Goal: Information Seeking & Learning: Learn about a topic

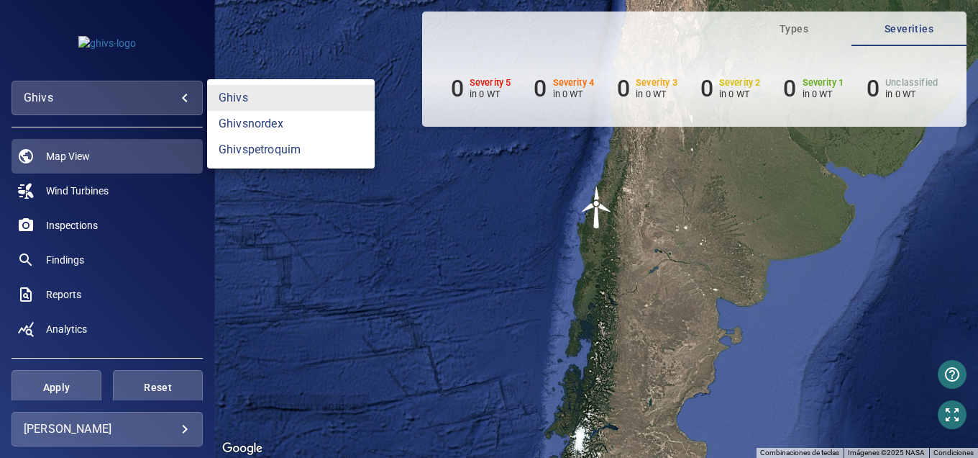
click at [81, 94] on body "**********" at bounding box center [489, 229] width 978 height 458
click at [263, 125] on link "ghivsnordex" at bounding box center [291, 124] width 168 height 26
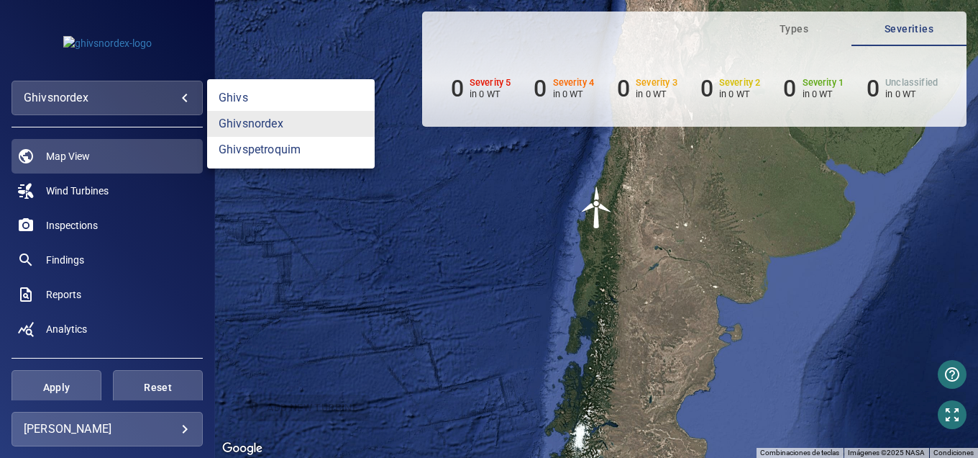
click at [62, 108] on body "**********" at bounding box center [489, 229] width 978 height 458
click at [269, 148] on link "ghivspetroquim" at bounding box center [291, 150] width 168 height 26
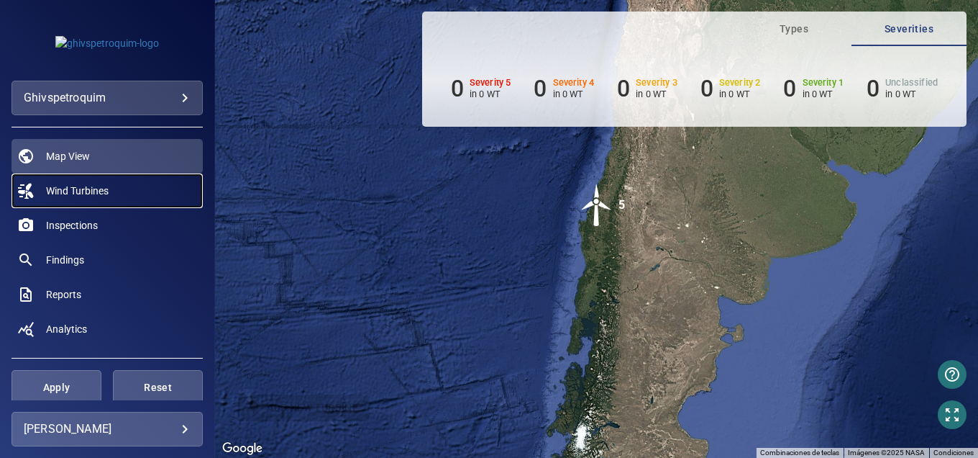
click at [96, 194] on span "Wind Turbines" at bounding box center [77, 190] width 63 height 14
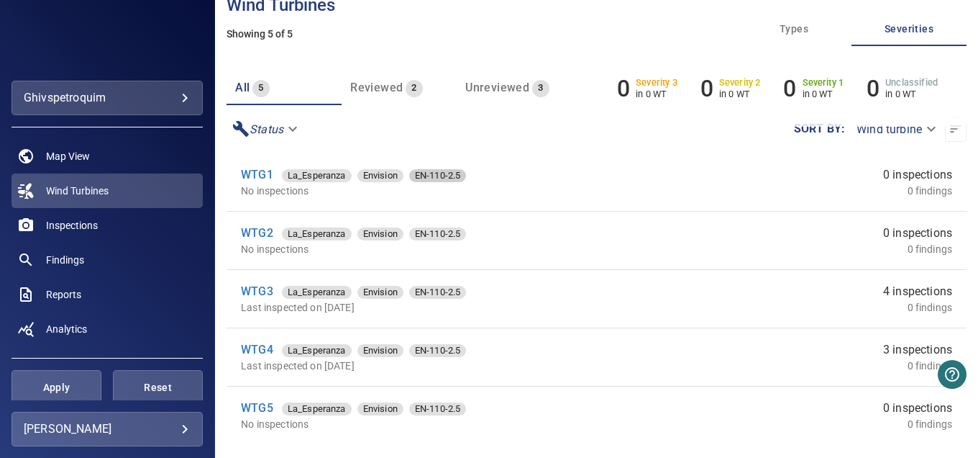
scroll to position [71, 0]
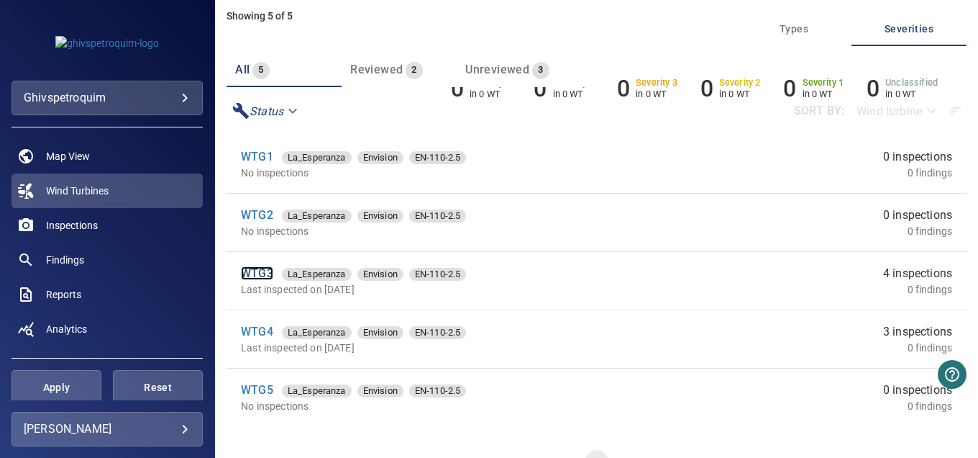
click at [264, 266] on link "WTG3" at bounding box center [257, 273] width 32 height 14
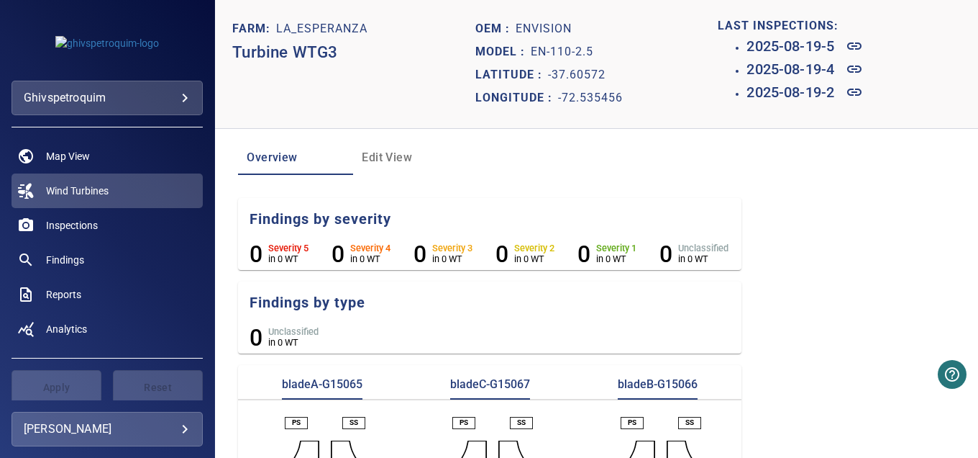
click at [385, 150] on span "Edit View" at bounding box center [411, 157] width 98 height 20
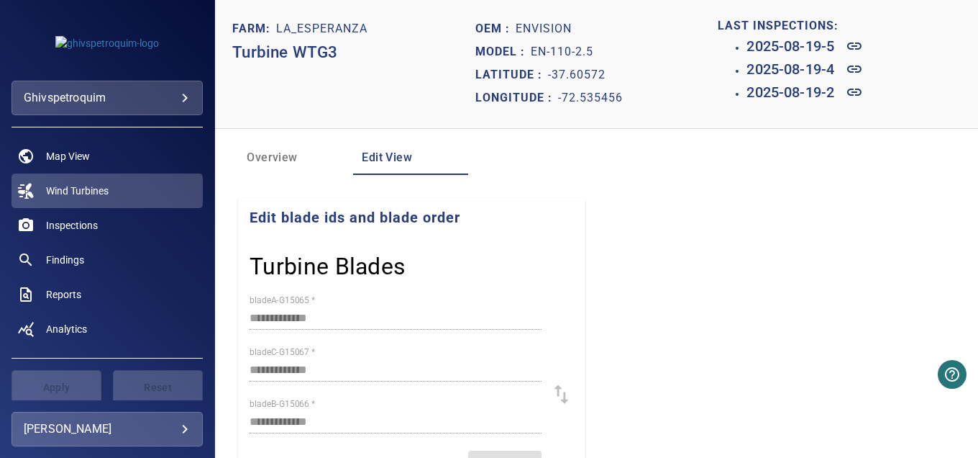
click at [272, 157] on span "Overview" at bounding box center [296, 157] width 98 height 20
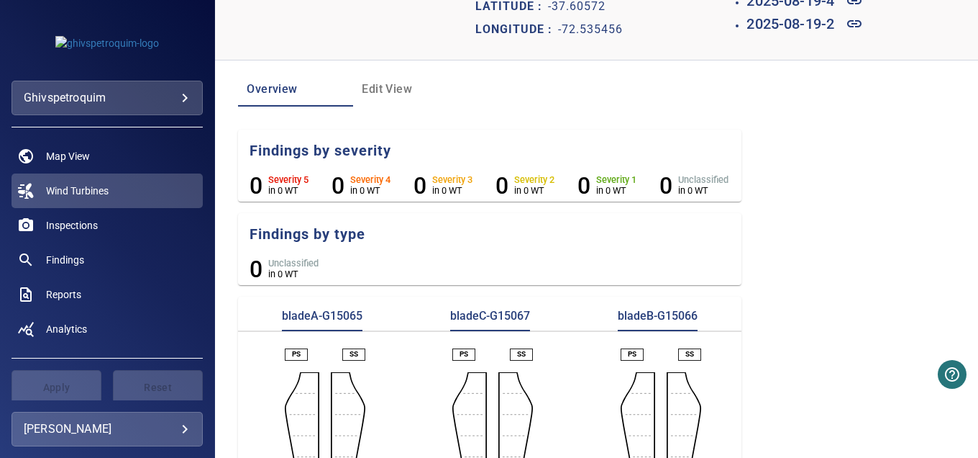
scroll to position [174, 0]
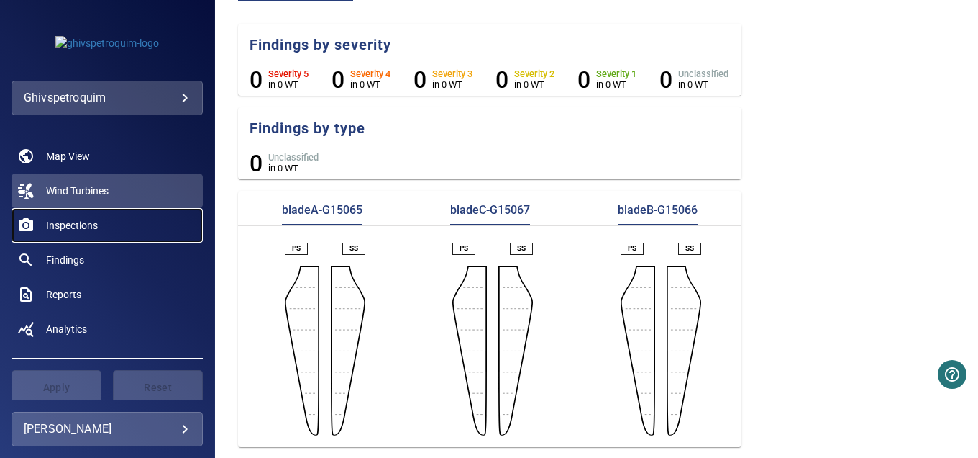
click at [57, 222] on span "Inspections" at bounding box center [72, 225] width 52 height 14
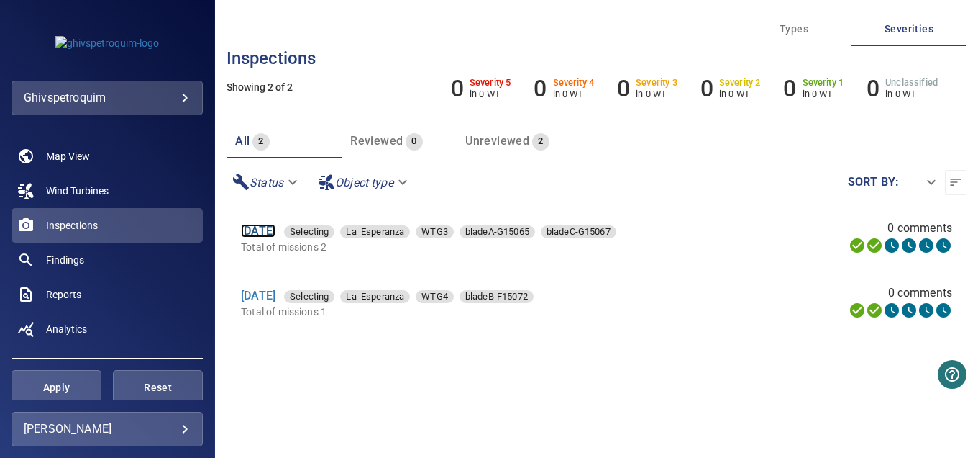
click at [247, 235] on link "[DATE]" at bounding box center [258, 231] width 35 height 14
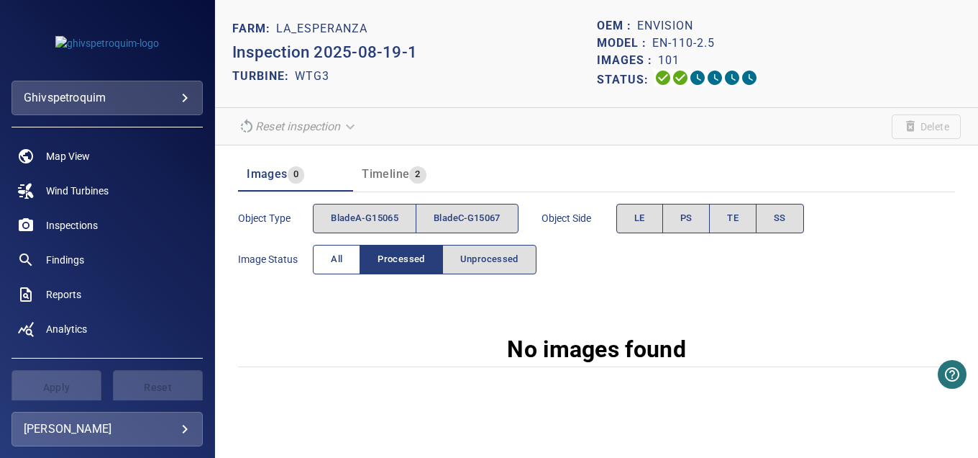
click at [323, 258] on button "All" at bounding box center [336, 259] width 47 height 29
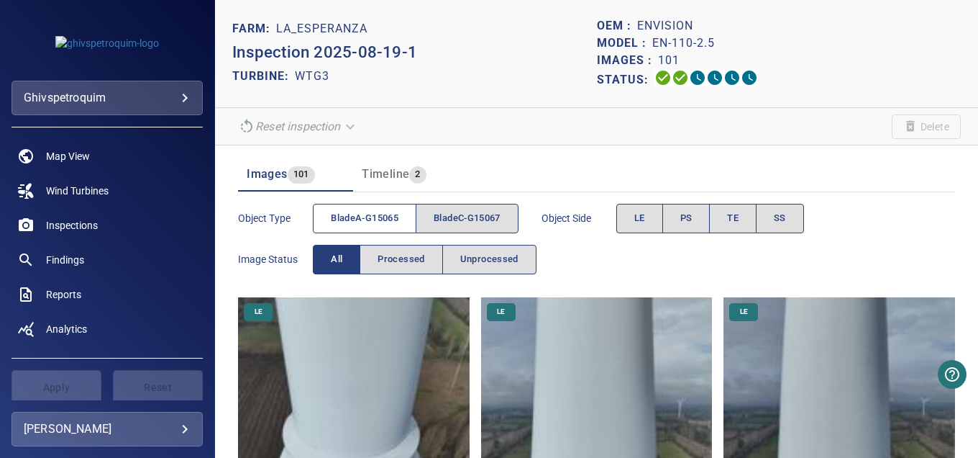
click at [345, 221] on span "bladeA-G15065" at bounding box center [365, 218] width 68 height 17
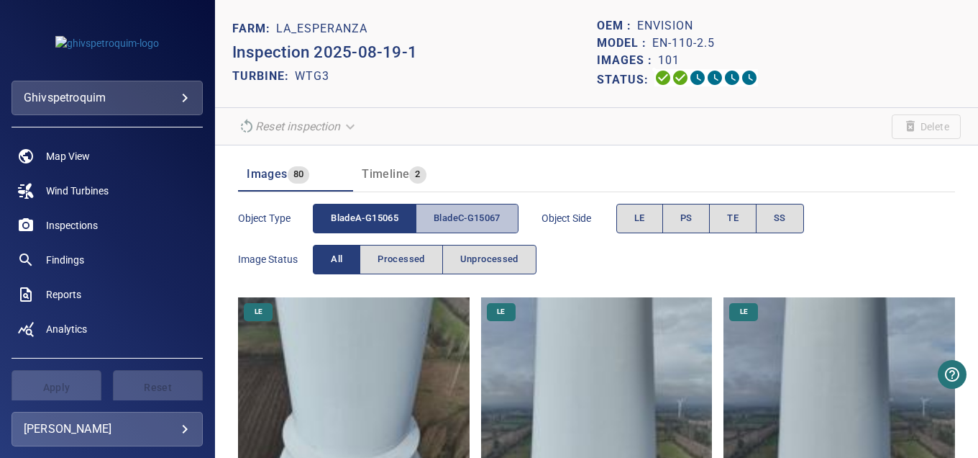
click at [465, 220] on span "bladeC-G15067" at bounding box center [467, 218] width 67 height 17
click at [481, 224] on span "bladeC-G15067" at bounding box center [467, 218] width 67 height 17
click at [373, 222] on span "bladeA-G15065" at bounding box center [365, 218] width 68 height 17
click at [506, 223] on button "bladeC-G15067" at bounding box center [467, 218] width 103 height 29
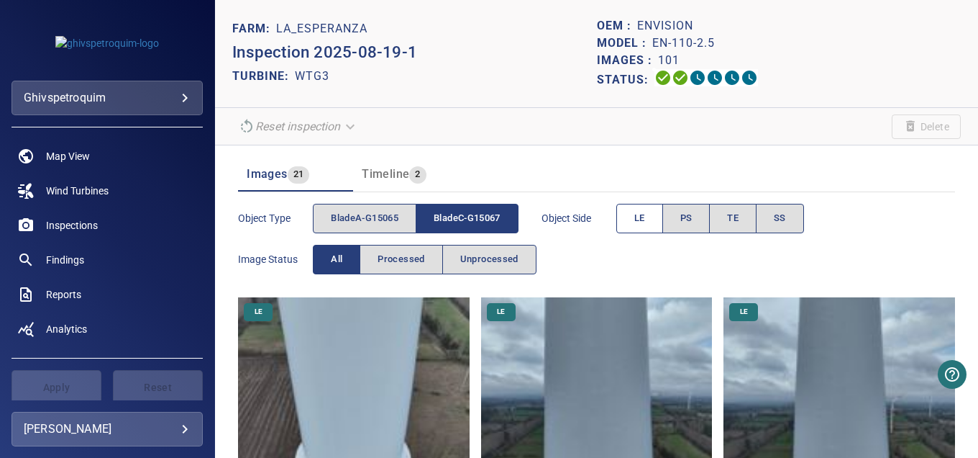
click at [635, 224] on button "LE" at bounding box center [640, 218] width 47 height 29
click at [338, 258] on span "All" at bounding box center [337, 259] width 12 height 17
click at [425, 262] on button "Processed" at bounding box center [401, 259] width 83 height 29
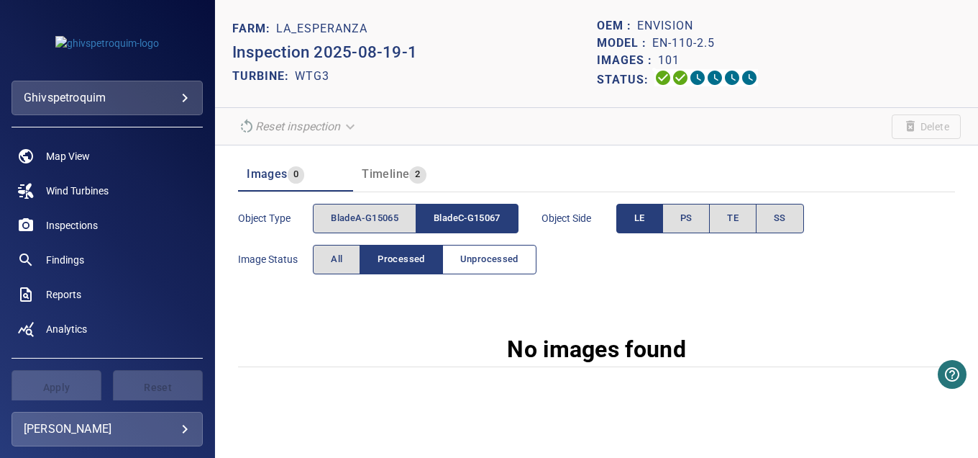
click at [471, 258] on span "Unprocessed" at bounding box center [489, 259] width 58 height 17
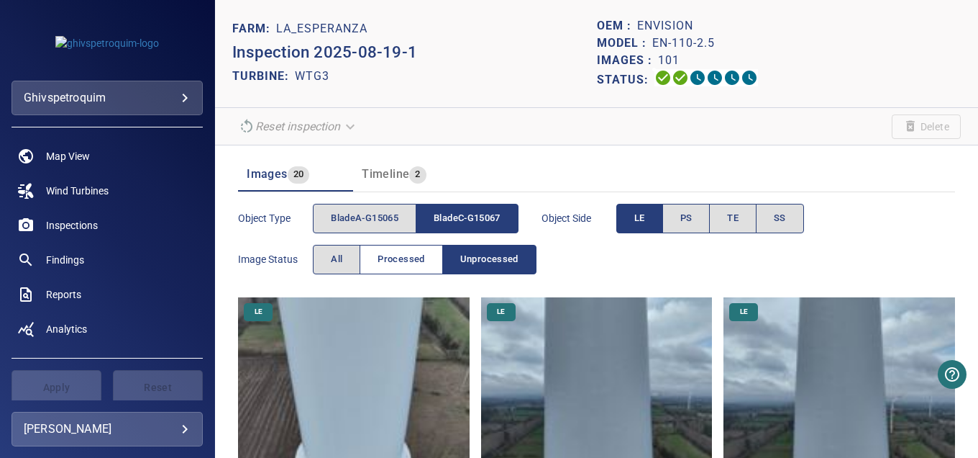
click at [398, 258] on span "Processed" at bounding box center [401, 259] width 47 height 17
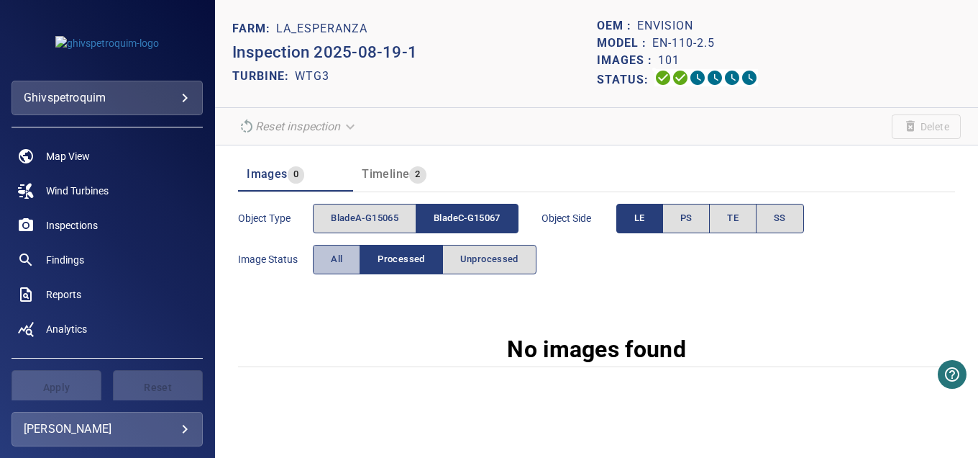
click at [350, 256] on button "All" at bounding box center [336, 259] width 47 height 29
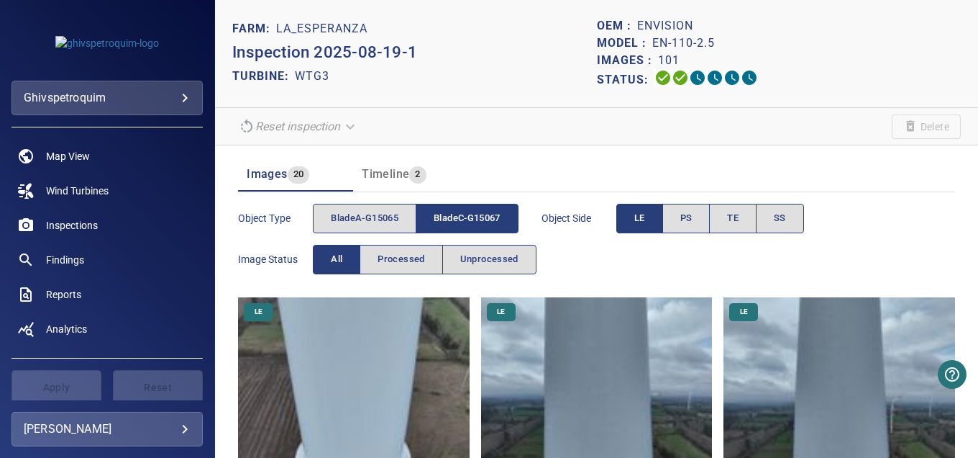
click at [379, 181] on div "Timeline 2" at bounding box center [394, 174] width 65 height 20
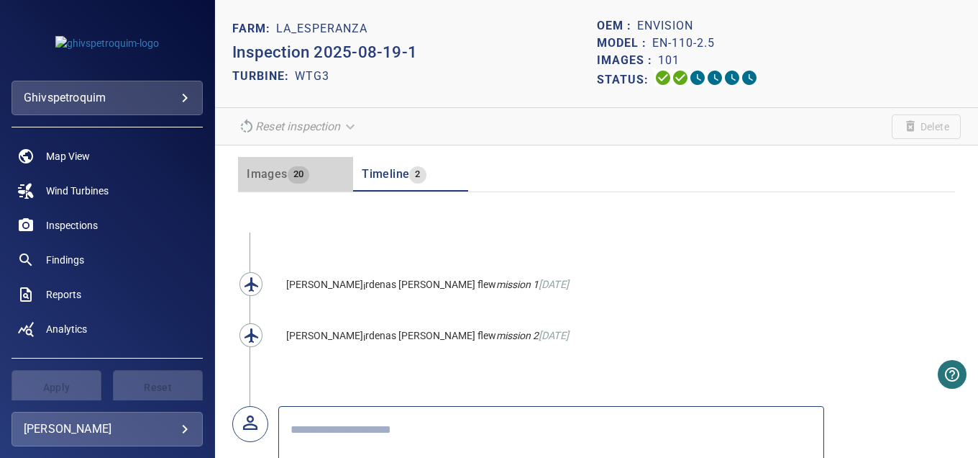
click at [260, 168] on span "Images" at bounding box center [267, 174] width 40 height 14
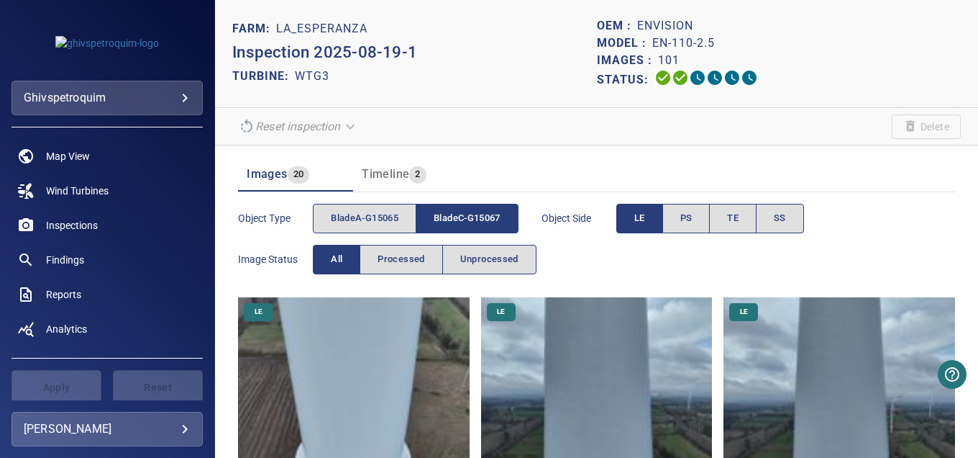
click at [276, 170] on span "Images" at bounding box center [267, 174] width 40 height 14
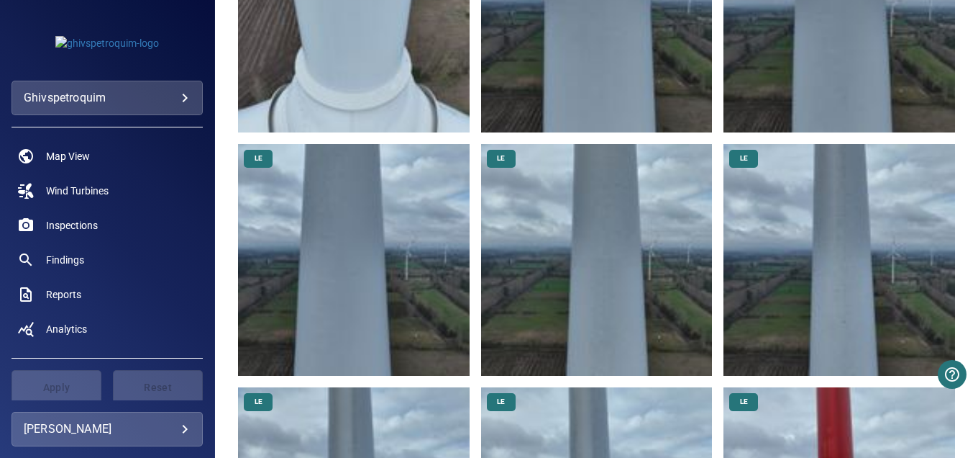
scroll to position [144, 0]
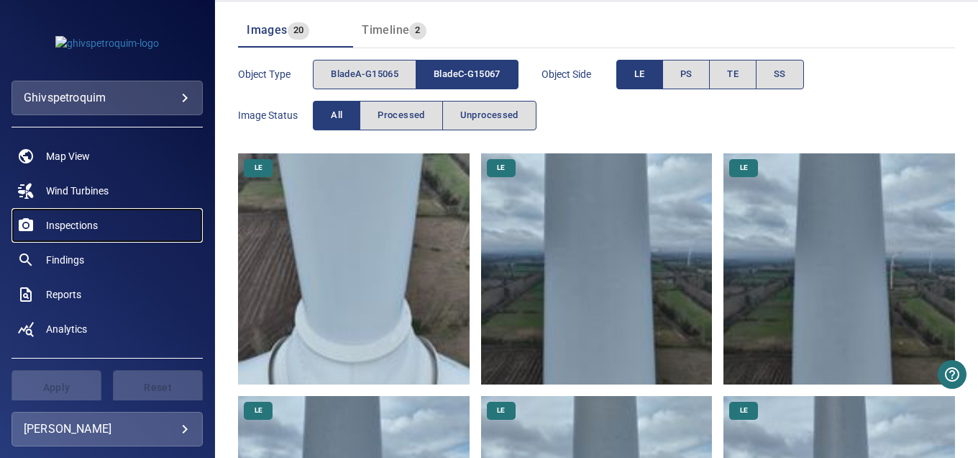
click at [64, 221] on span "Inspections" at bounding box center [72, 225] width 52 height 14
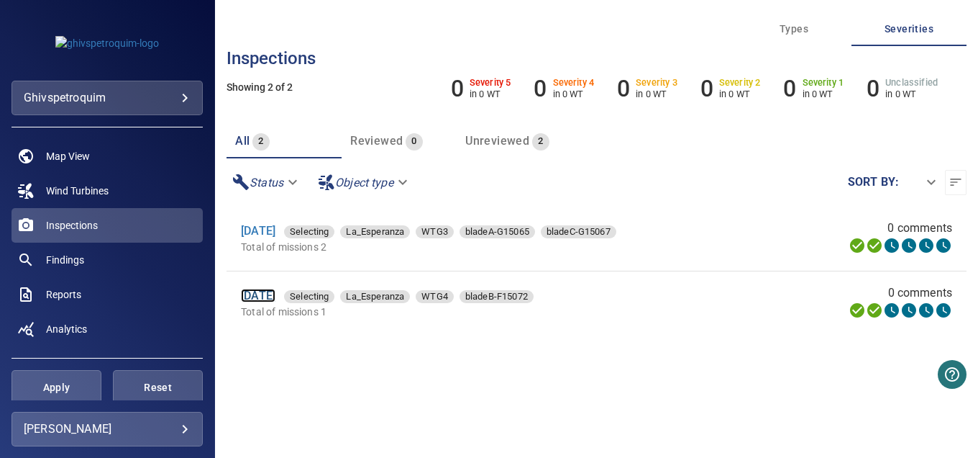
click at [275, 298] on link "[DATE]" at bounding box center [258, 296] width 35 height 14
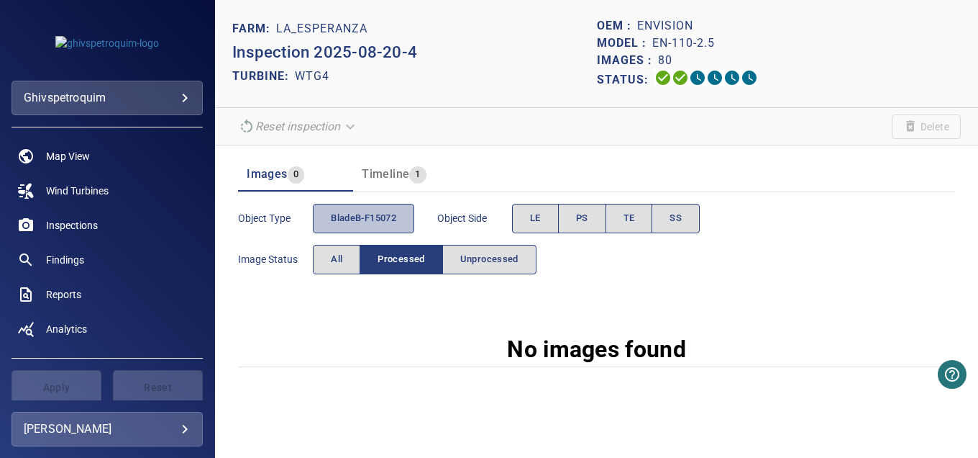
click at [362, 214] on span "bladeB-F15072" at bounding box center [363, 218] width 65 height 17
click at [352, 219] on span "bladeB-F15072" at bounding box center [363, 218] width 65 height 17
click at [336, 252] on span "All" at bounding box center [337, 259] width 12 height 17
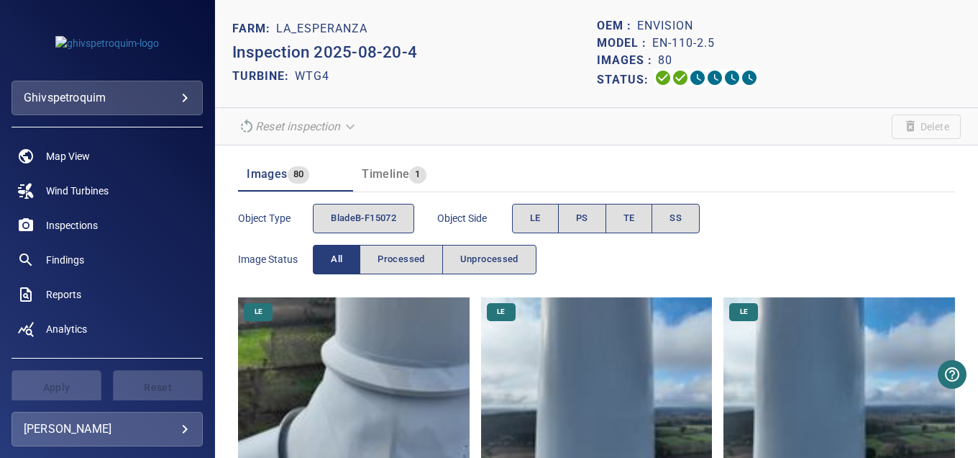
click at [388, 167] on span "Timeline" at bounding box center [385, 174] width 47 height 14
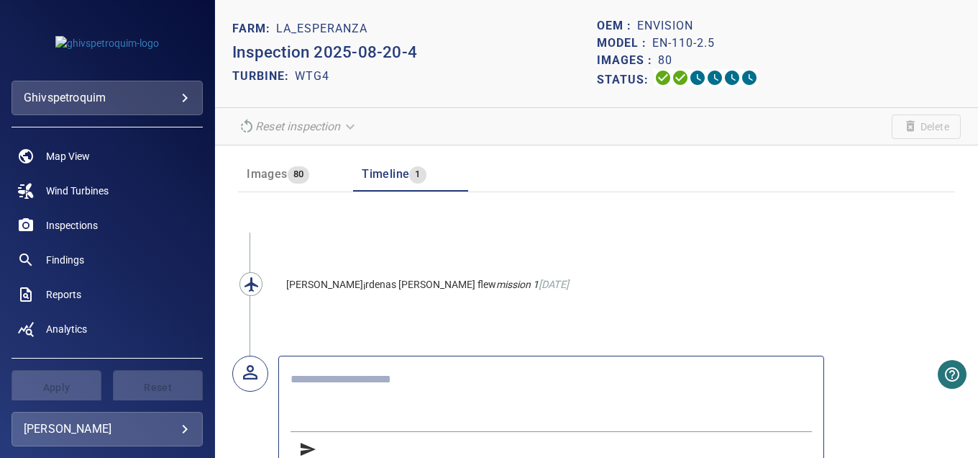
click at [263, 175] on span "Images" at bounding box center [267, 174] width 40 height 14
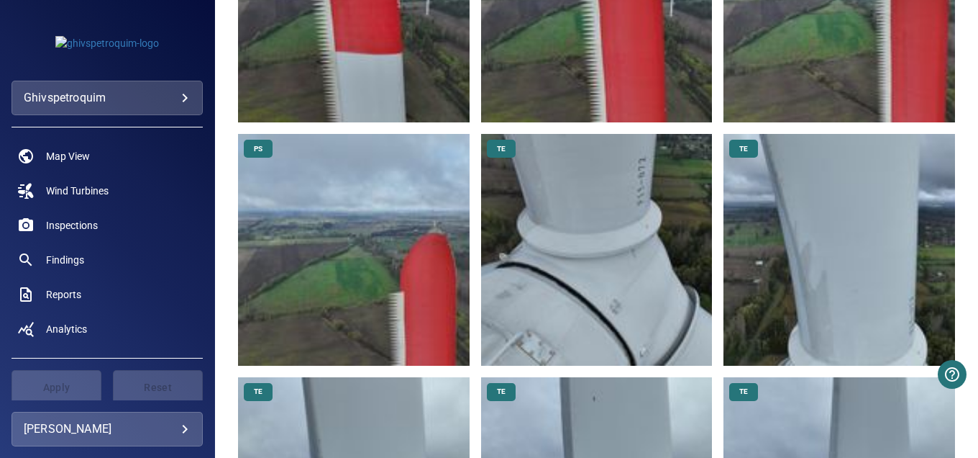
scroll to position [3310, 0]
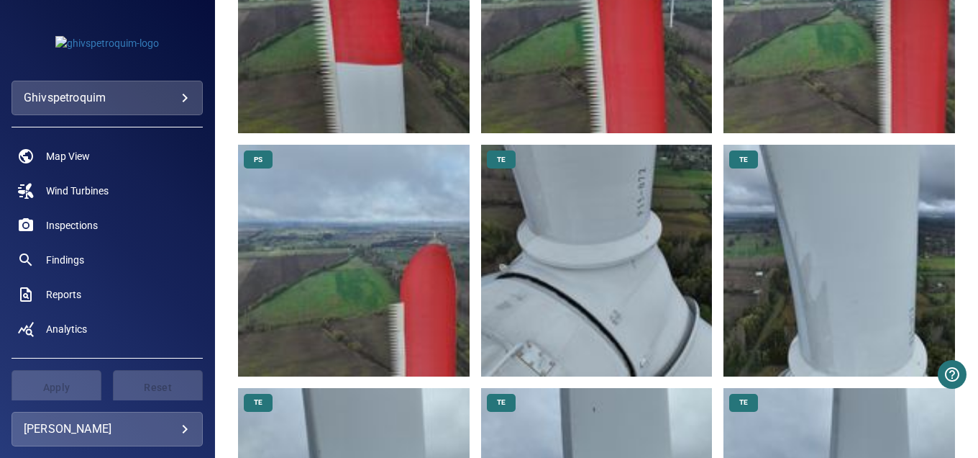
click at [656, 167] on img at bounding box center [597, 261] width 232 height 232
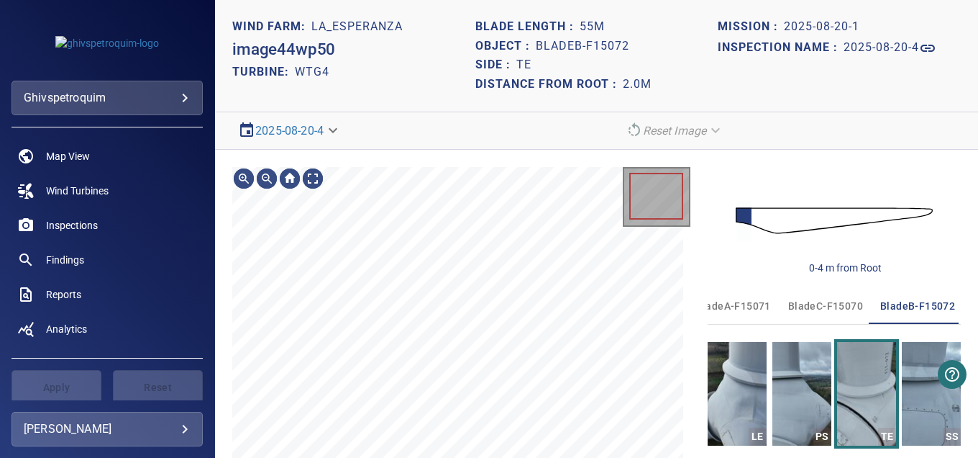
scroll to position [0, 21]
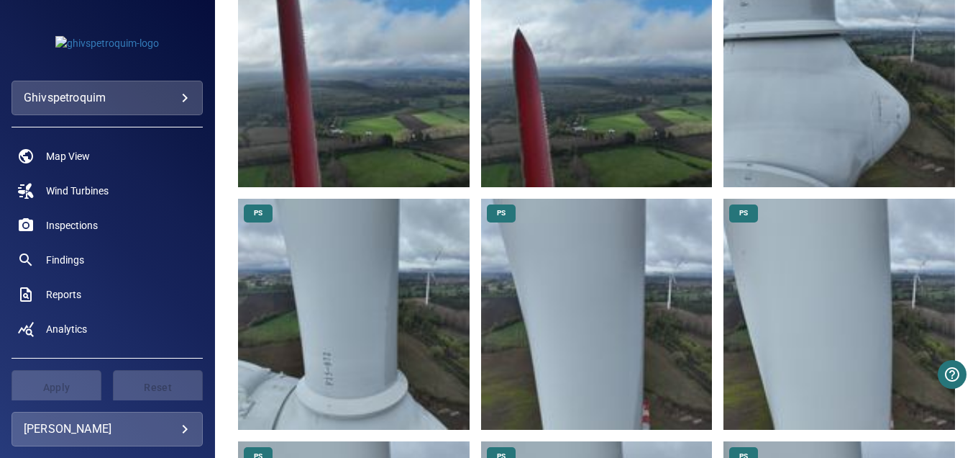
scroll to position [1798, 0]
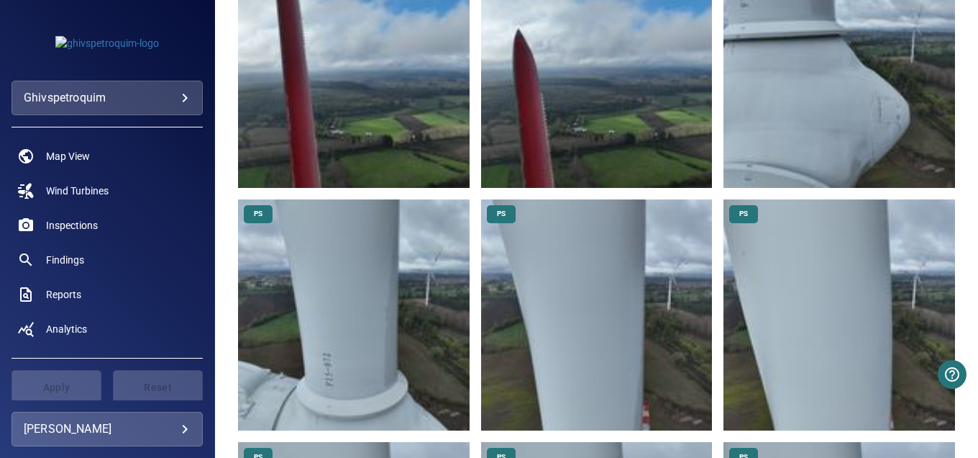
click at [375, 278] on img at bounding box center [354, 315] width 232 height 232
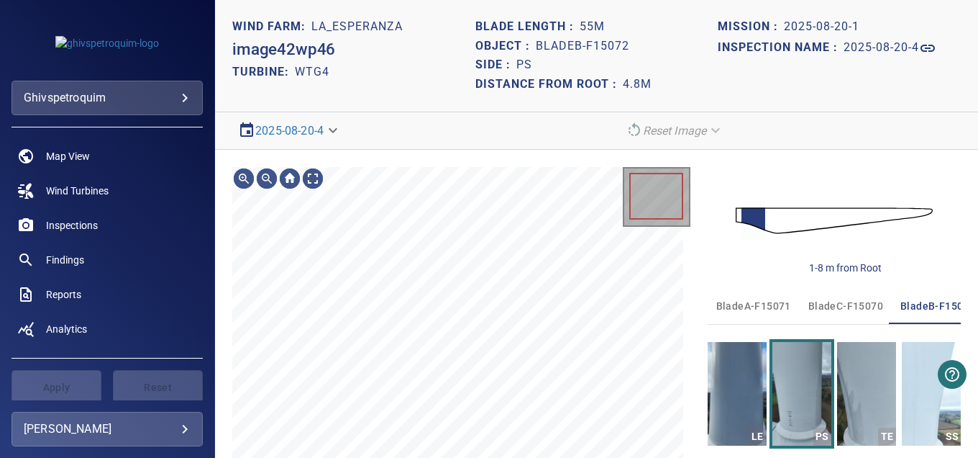
scroll to position [0, 21]
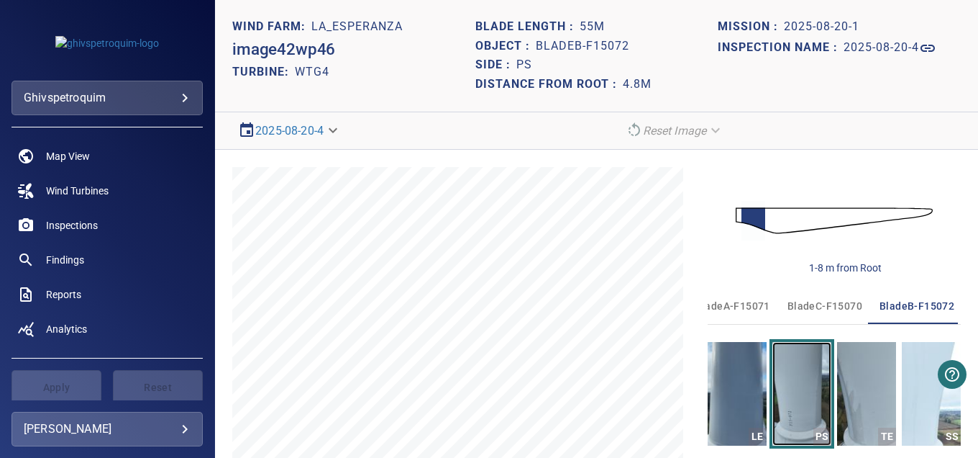
click at [797, 389] on img "button" at bounding box center [802, 394] width 59 height 104
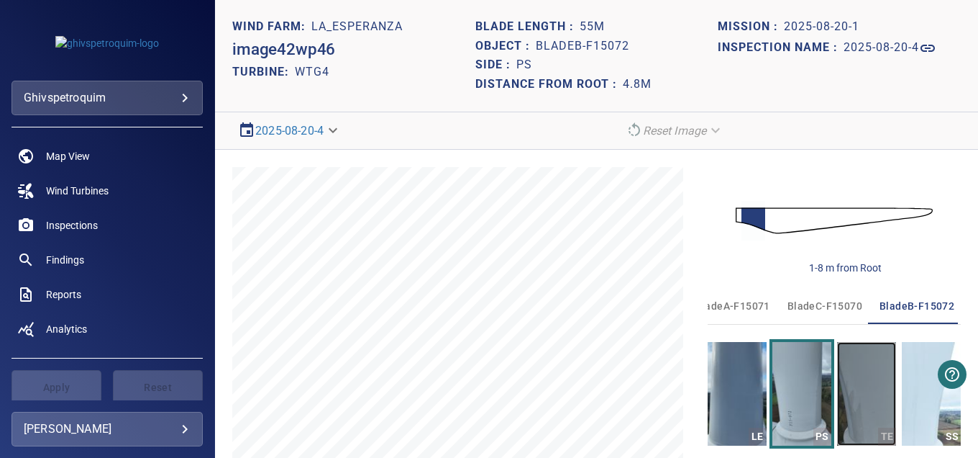
click at [848, 386] on img "button" at bounding box center [866, 394] width 59 height 104
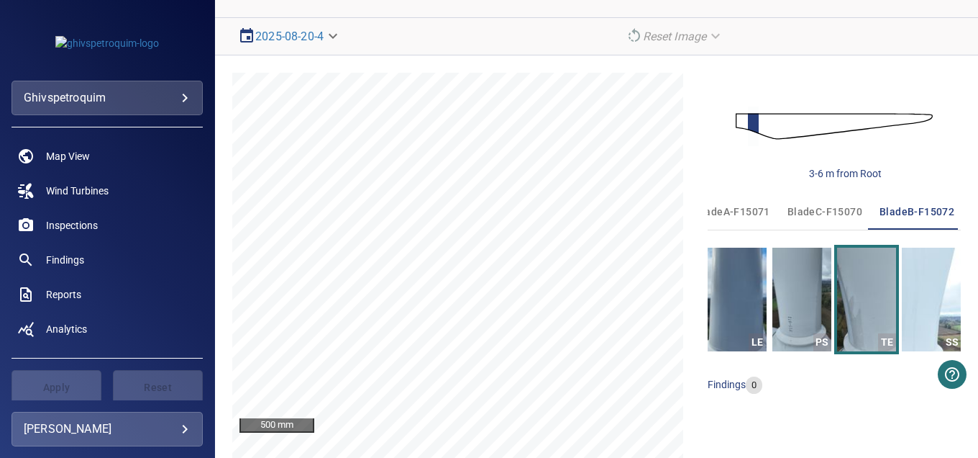
scroll to position [115, 0]
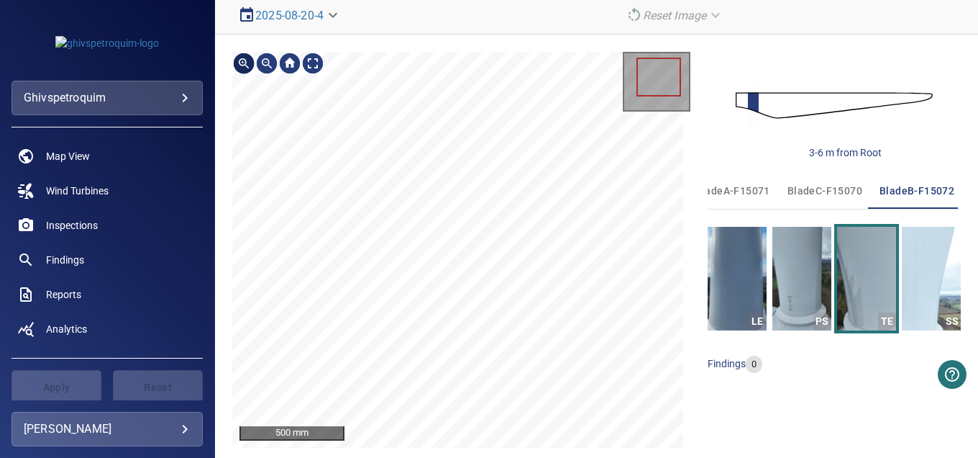
click at [245, 61] on div at bounding box center [243, 63] width 23 height 23
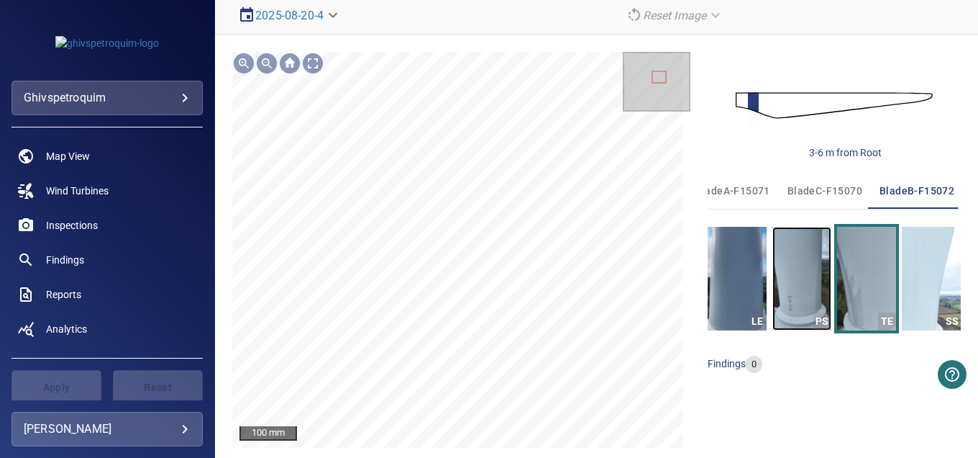
click at [807, 278] on img "button" at bounding box center [802, 279] width 59 height 104
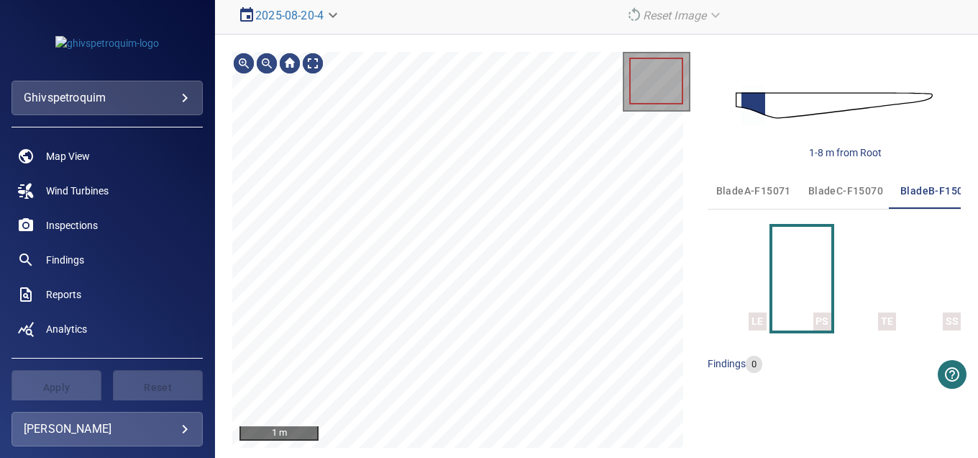
scroll to position [0, 21]
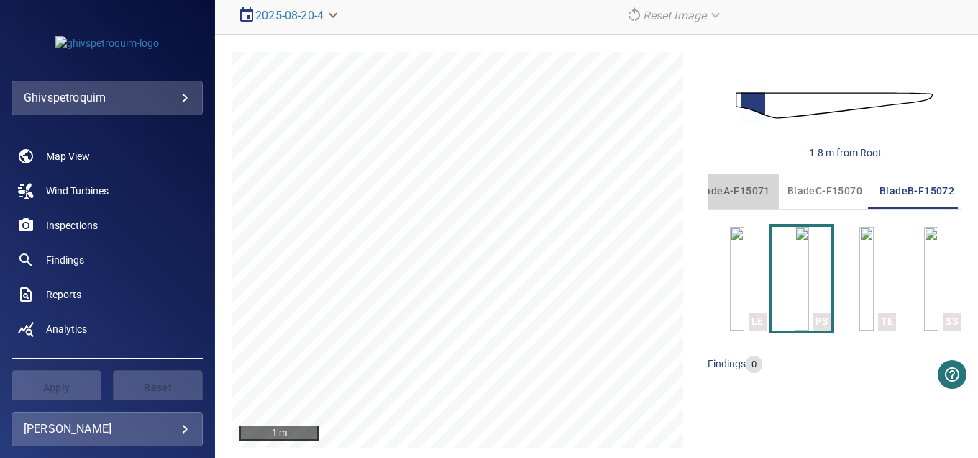
click at [730, 190] on span "bladeA-F15071" at bounding box center [733, 191] width 75 height 18
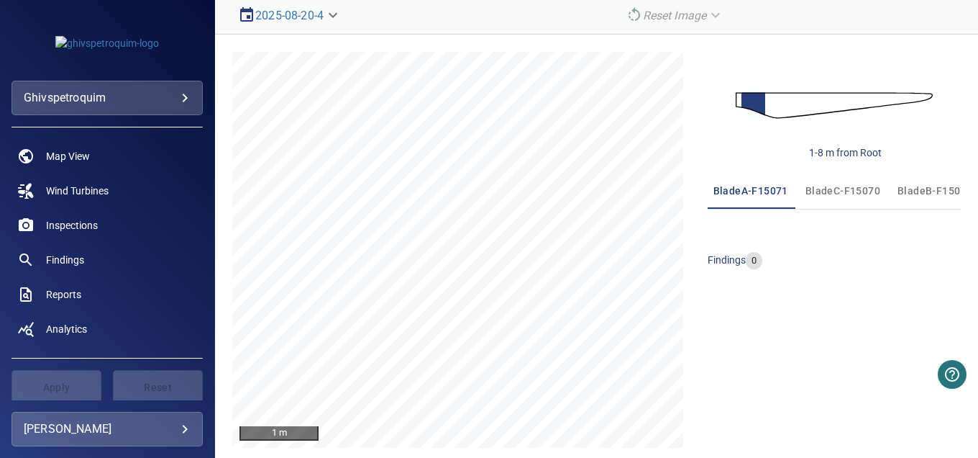
scroll to position [0, 0]
click at [821, 194] on span "bladeC-F15070" at bounding box center [846, 191] width 75 height 18
click at [908, 191] on span "bladeB-F15072" at bounding box center [938, 191] width 75 height 18
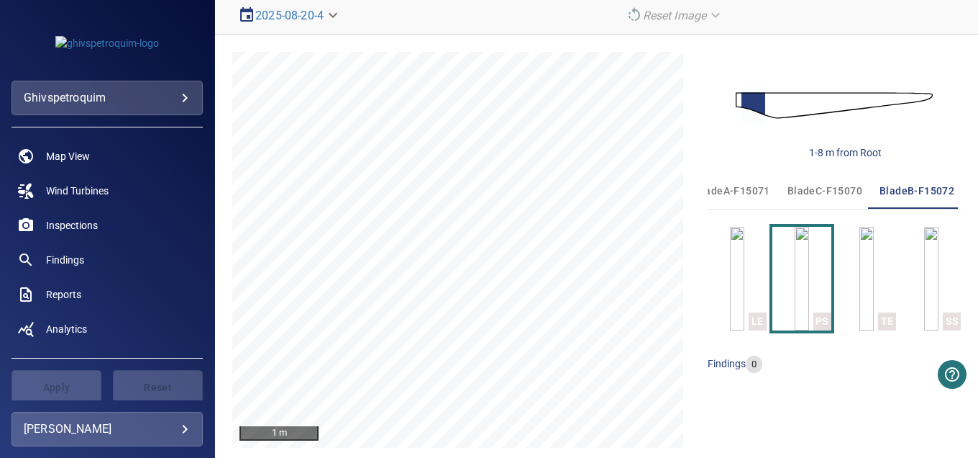
scroll to position [0, 21]
click at [789, 104] on img at bounding box center [834, 104] width 197 height 47
click at [840, 155] on div "1-8 m from Root" at bounding box center [845, 152] width 73 height 14
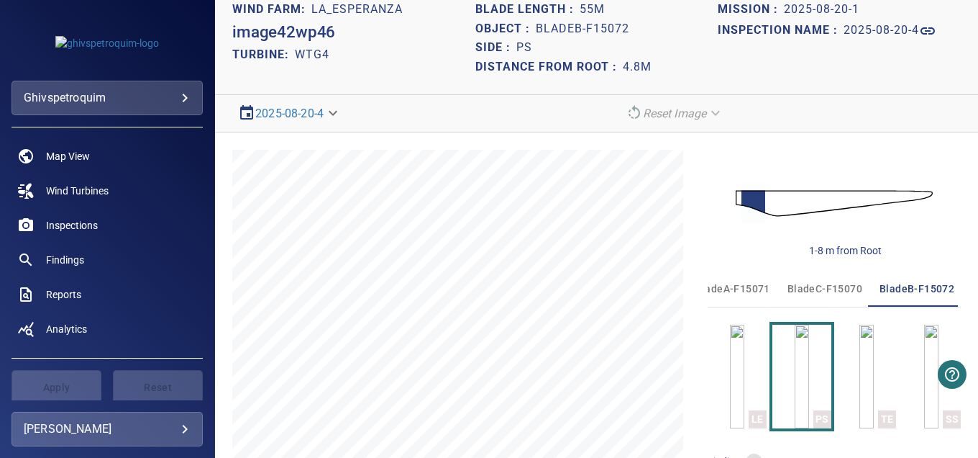
scroll to position [0, 0]
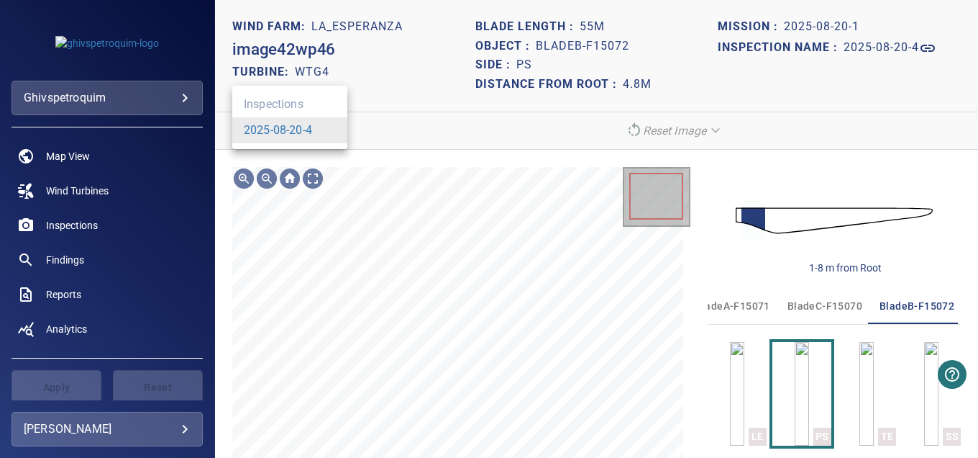
click at [324, 124] on body "**********" at bounding box center [489, 229] width 978 height 458
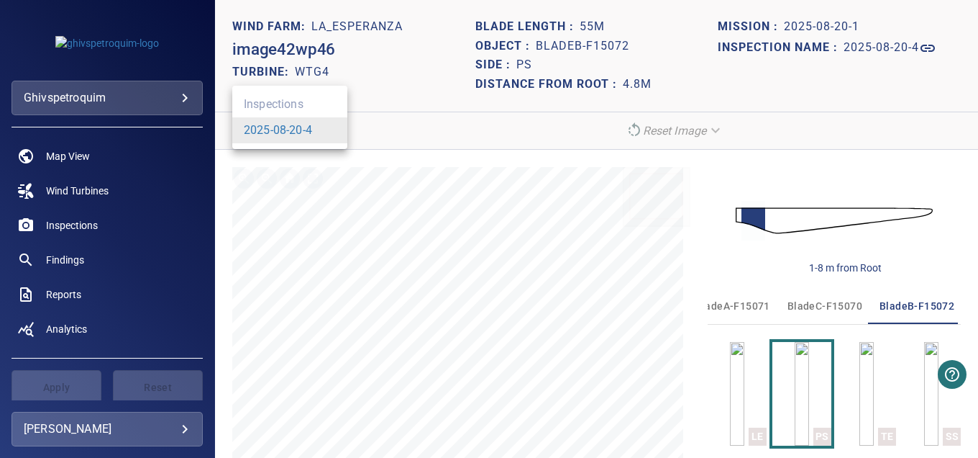
click at [286, 101] on ul "Inspections 2025-08-20-4" at bounding box center [289, 117] width 115 height 63
click at [293, 124] on link "2025-08-20-4" at bounding box center [278, 130] width 68 height 17
click at [424, 140] on div "**********" at bounding box center [402, 130] width 341 height 25
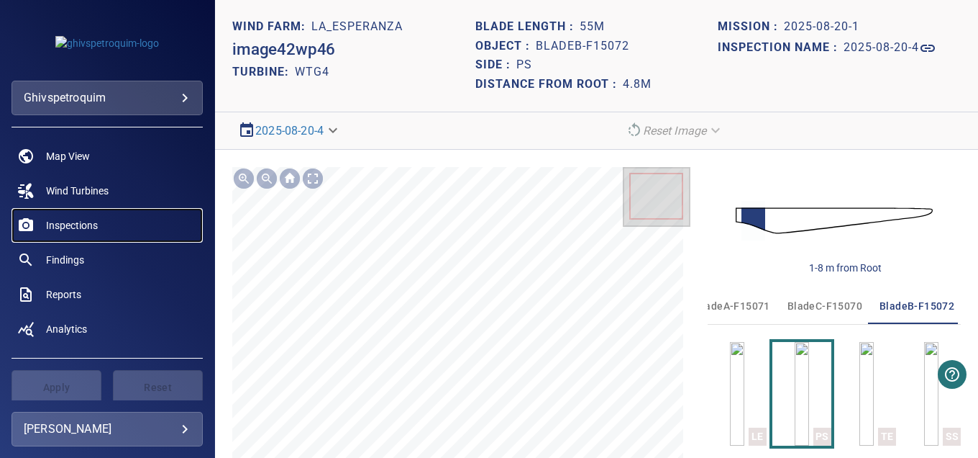
click at [89, 222] on span "Inspections" at bounding box center [72, 225] width 52 height 14
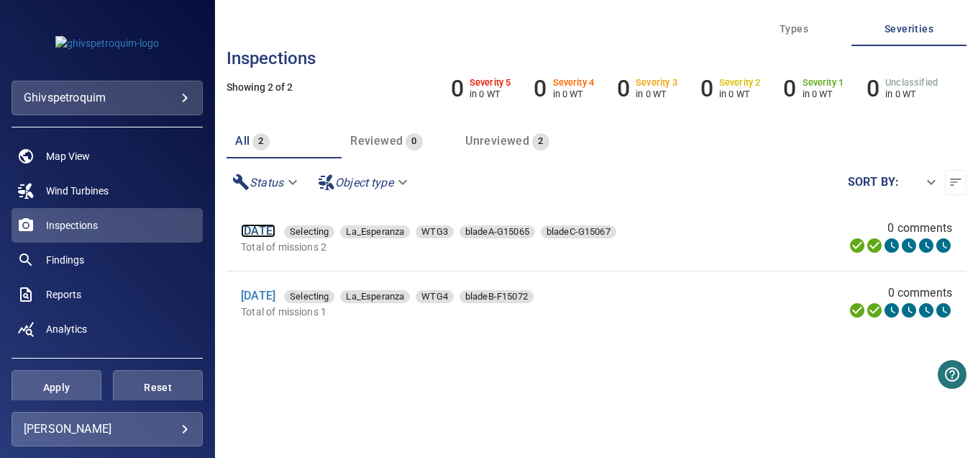
click at [261, 234] on link "[DATE]" at bounding box center [258, 231] width 35 height 14
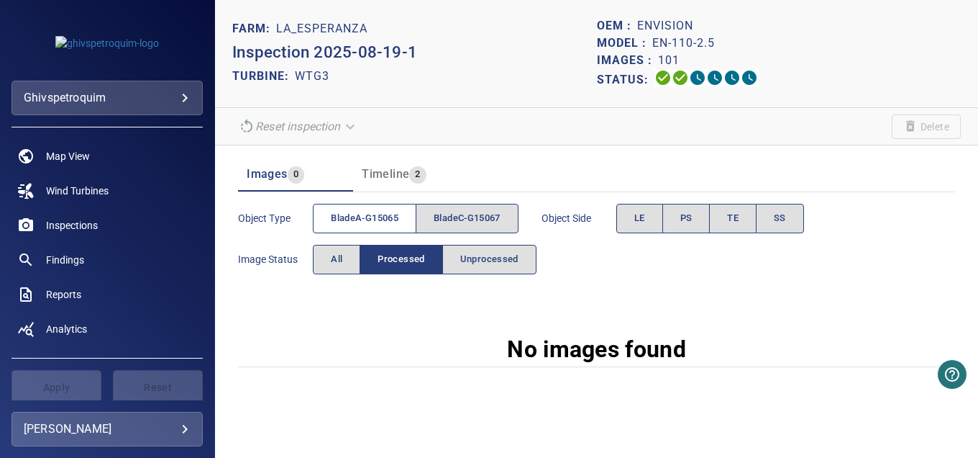
click at [389, 221] on span "bladeA-G15065" at bounding box center [365, 218] width 68 height 17
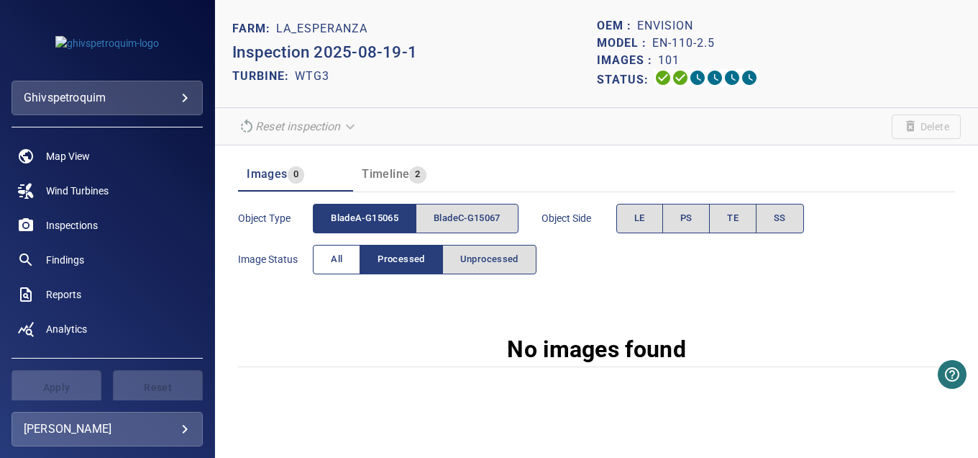
click at [332, 263] on span "All" at bounding box center [337, 259] width 12 height 17
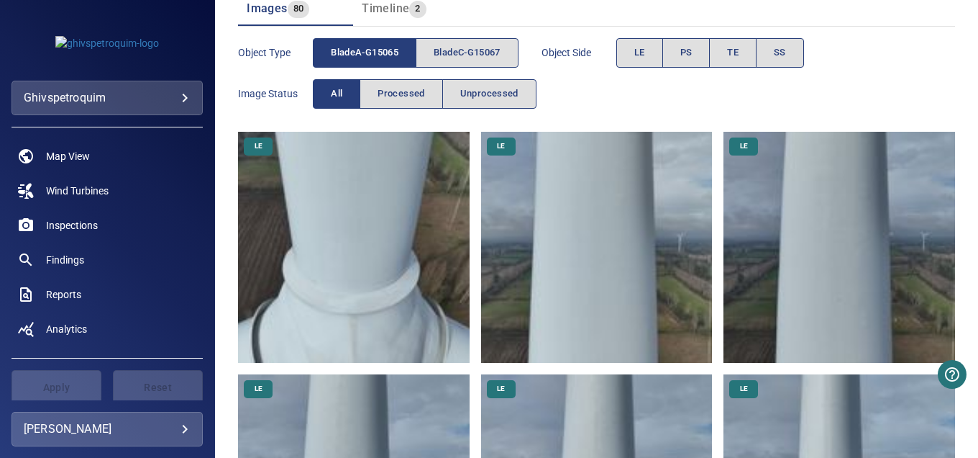
scroll to position [216, 0]
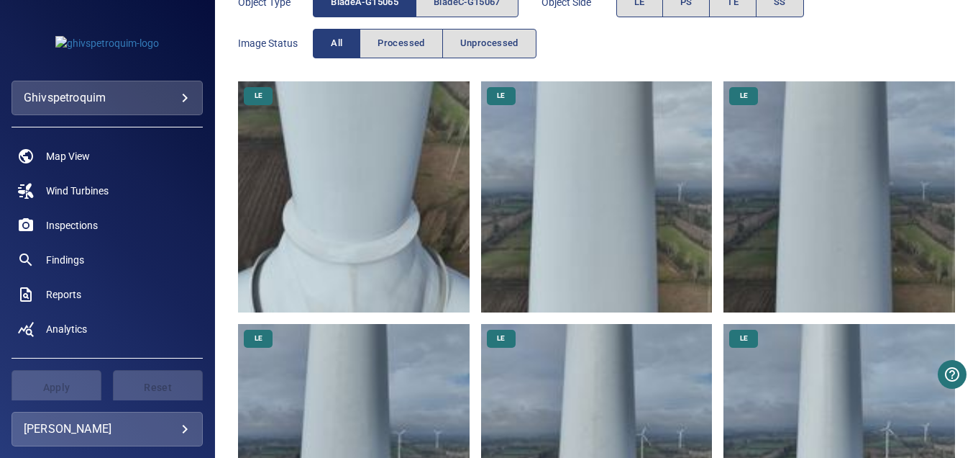
click at [378, 179] on img at bounding box center [354, 197] width 232 height 232
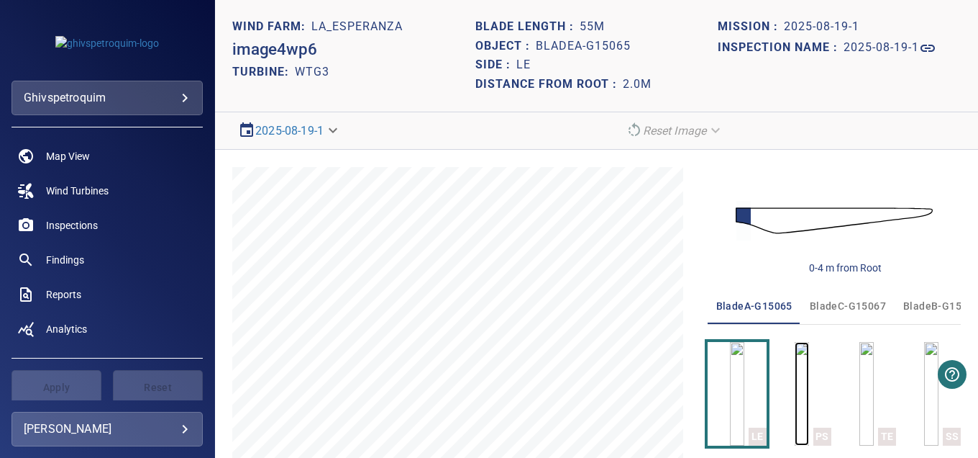
click at [795, 382] on img "button" at bounding box center [802, 394] width 14 height 104
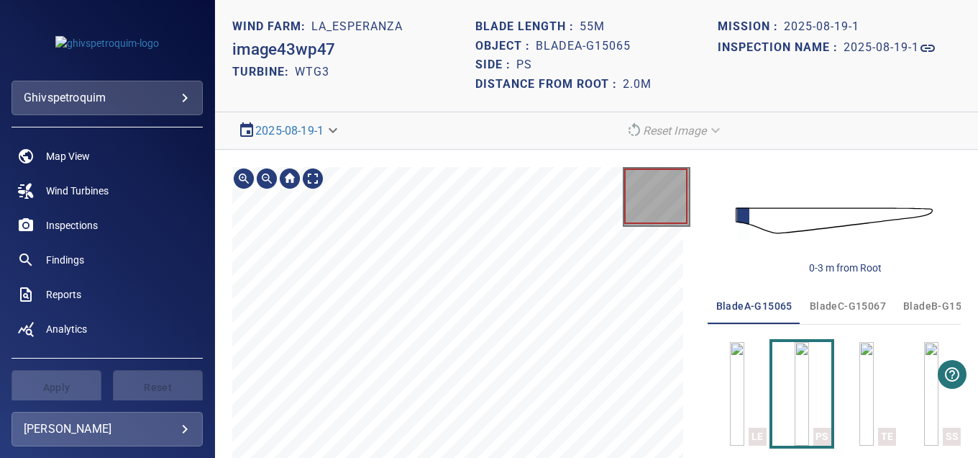
scroll to position [104, 0]
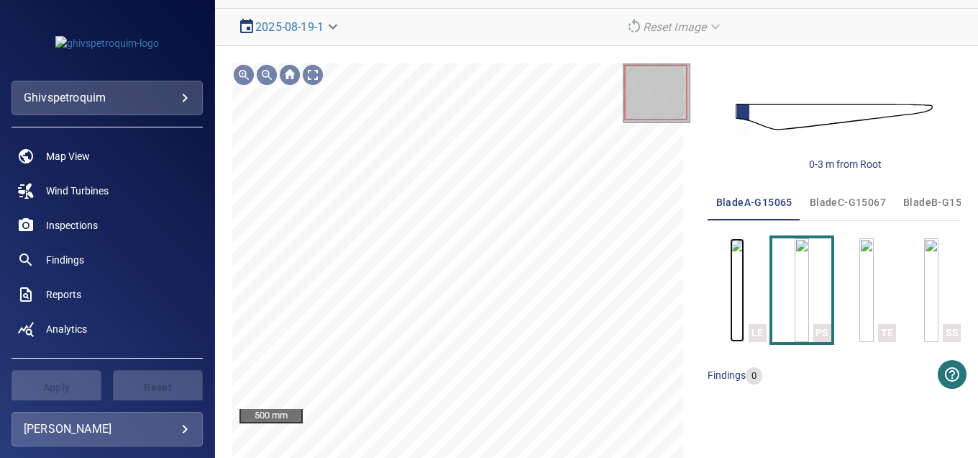
click at [740, 298] on img "button" at bounding box center [737, 290] width 14 height 104
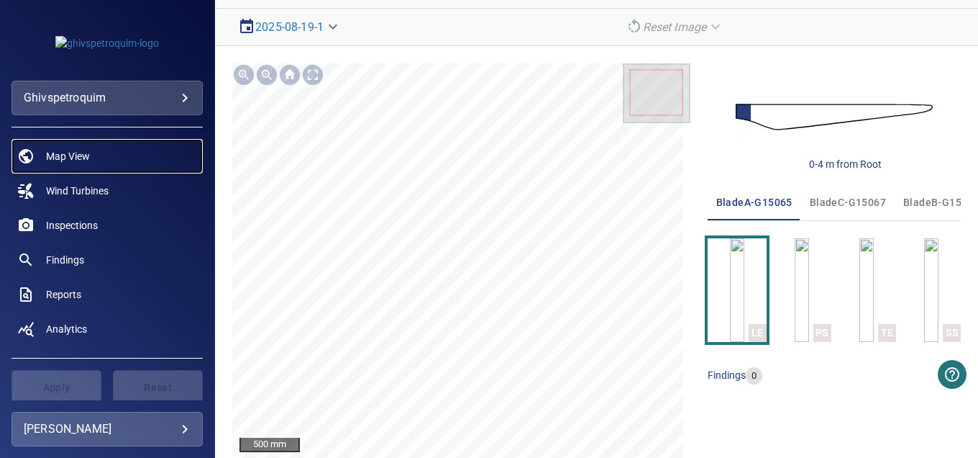
click at [60, 154] on span "Map View" at bounding box center [68, 156] width 44 height 14
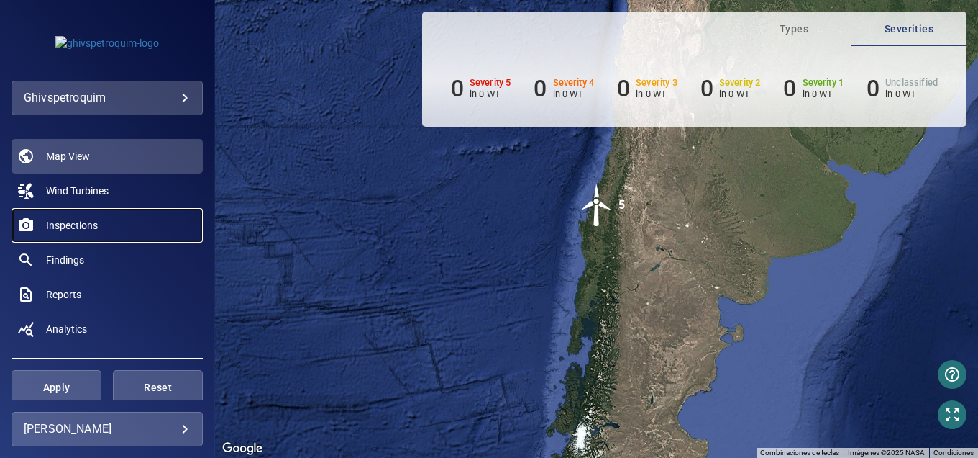
click at [73, 220] on span "Inspections" at bounding box center [72, 225] width 52 height 14
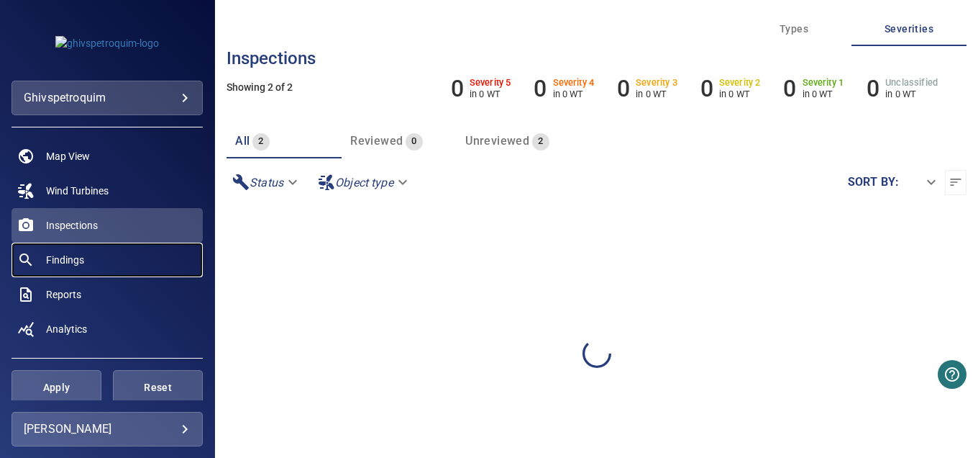
click at [80, 263] on span "Findings" at bounding box center [65, 260] width 38 height 14
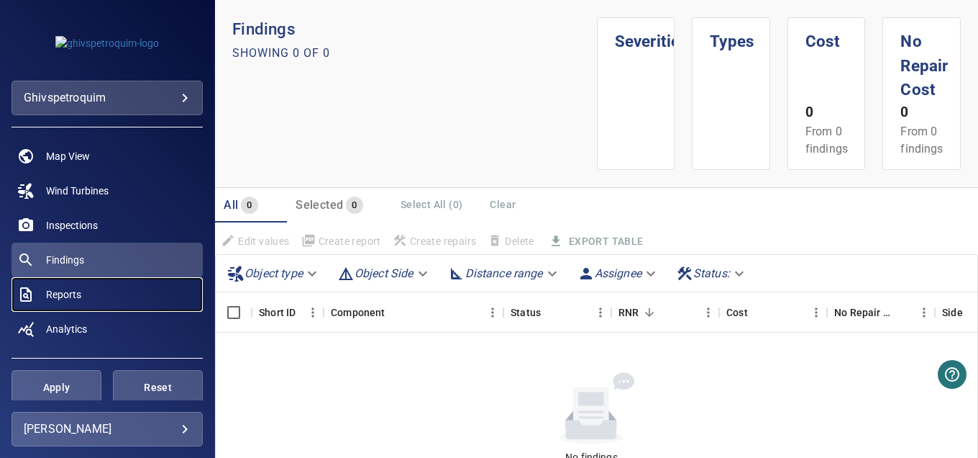
click at [94, 289] on link "Reports" at bounding box center [107, 294] width 191 height 35
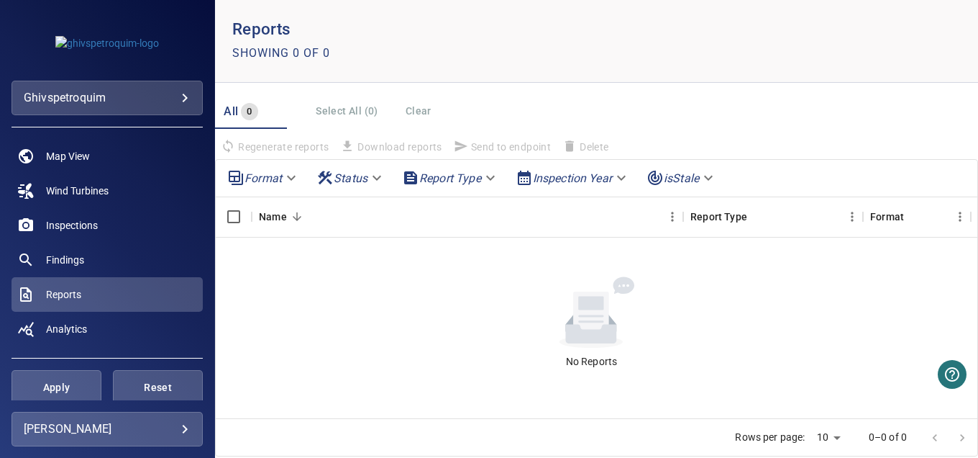
click at [456, 175] on body "**********" at bounding box center [489, 229] width 978 height 458
click at [447, 190] on ul "Report Type" at bounding box center [450, 183] width 109 height 37
click at [288, 179] on div at bounding box center [489, 229] width 978 height 458
click at [52, 327] on span "Analytics" at bounding box center [66, 329] width 41 height 14
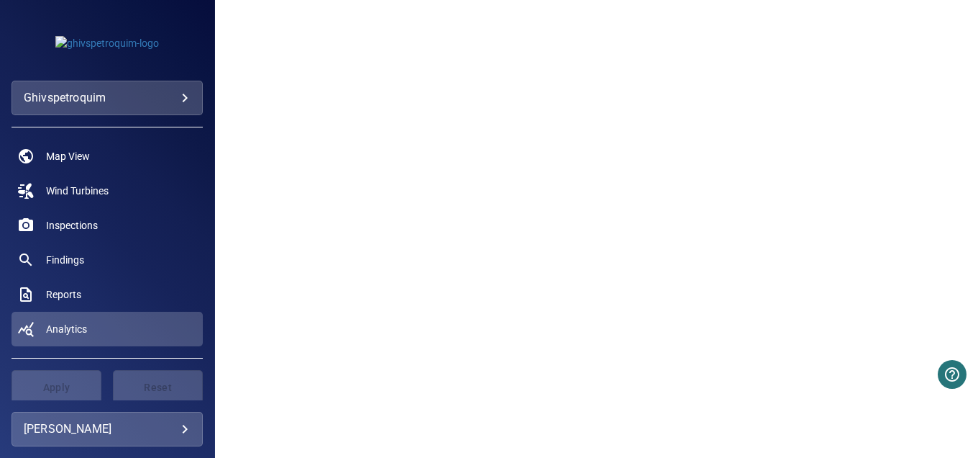
scroll to position [609, 0]
